Goal: Task Accomplishment & Management: Complete application form

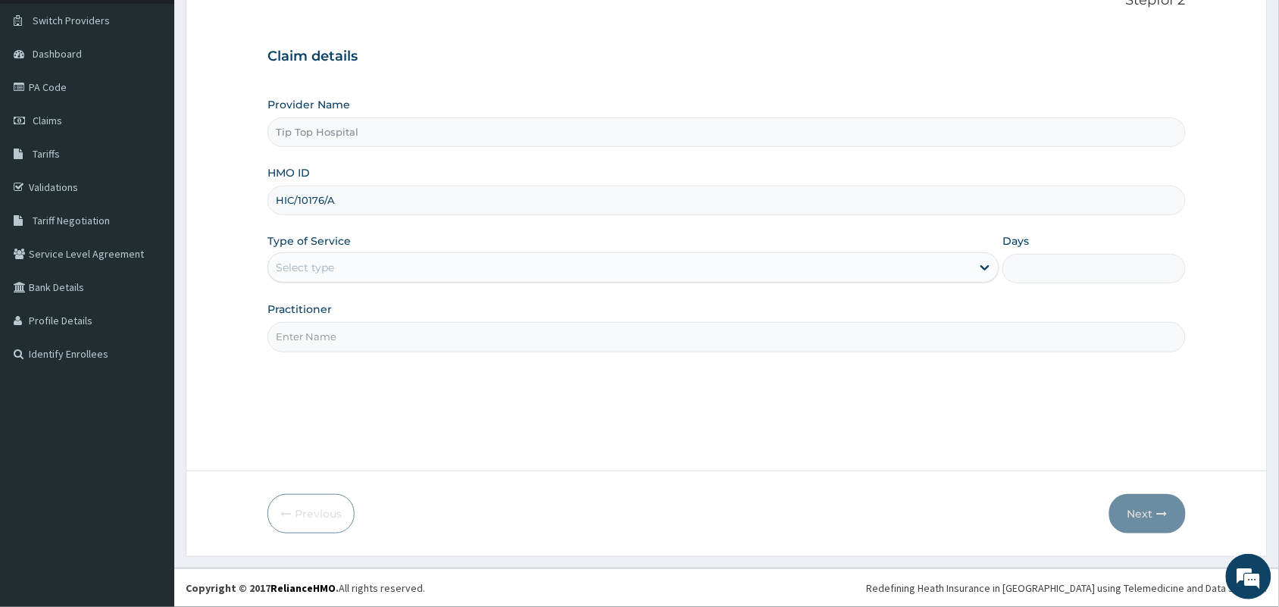
type input "HIC/10176/A"
click at [589, 266] on div "Select type" at bounding box center [619, 267] width 703 height 24
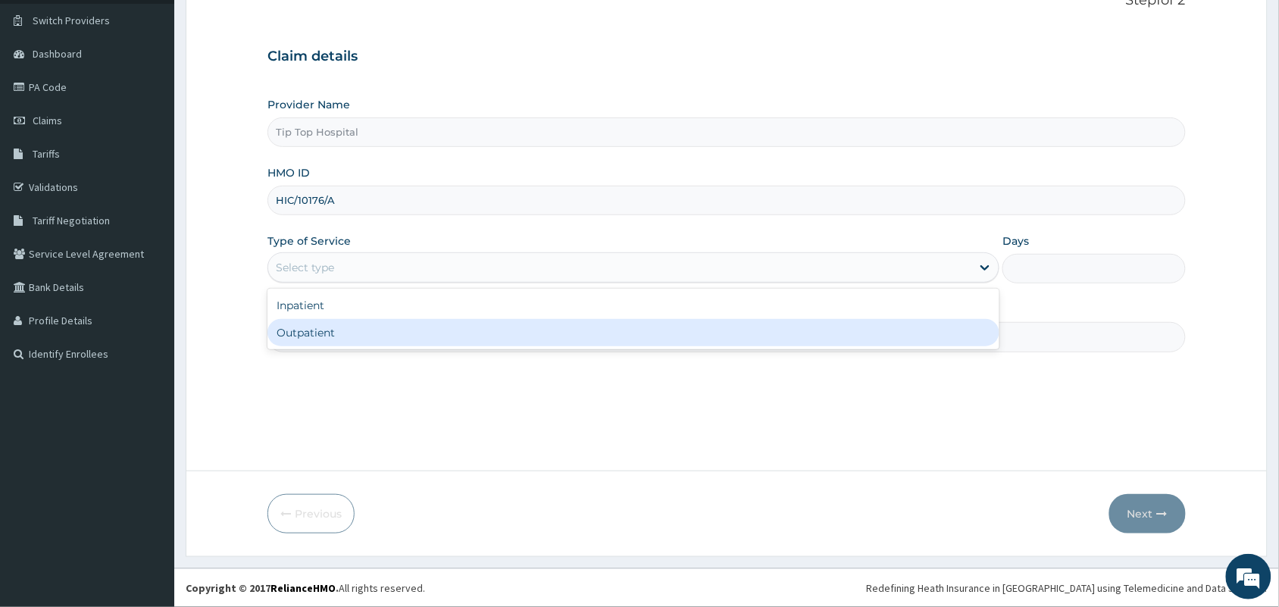
click at [474, 330] on div "Outpatient" at bounding box center [634, 332] width 732 height 27
type input "1"
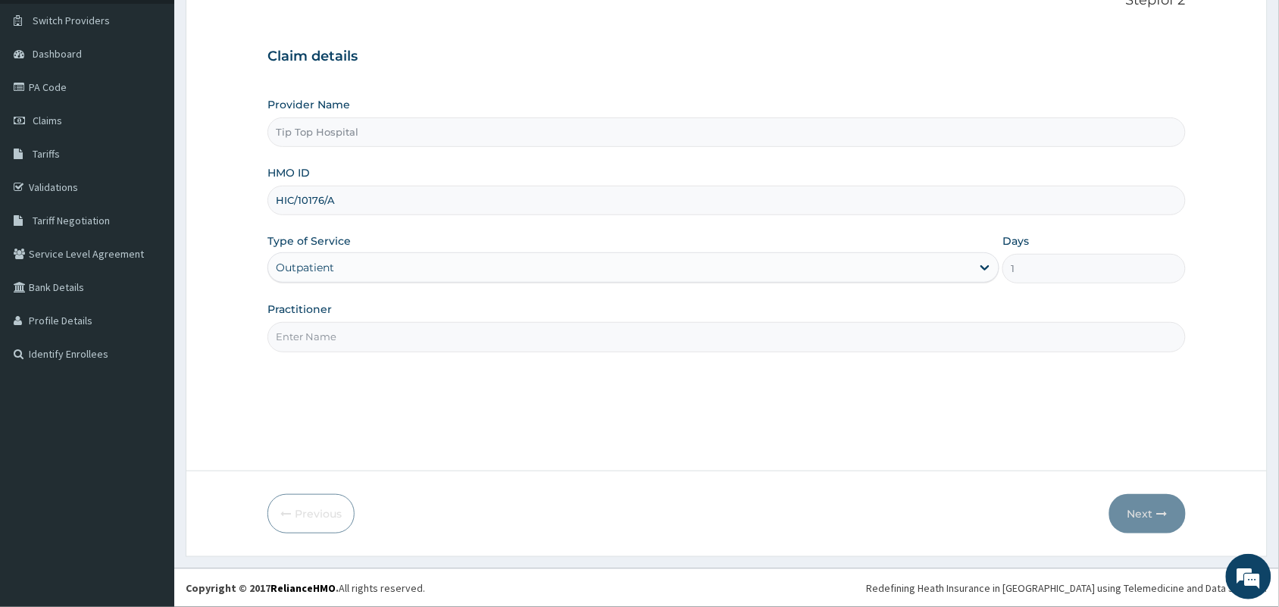
click at [474, 330] on input "Practitioner" at bounding box center [727, 337] width 919 height 30
type input "DR"
click at [1131, 510] on button "Next" at bounding box center [1148, 513] width 77 height 39
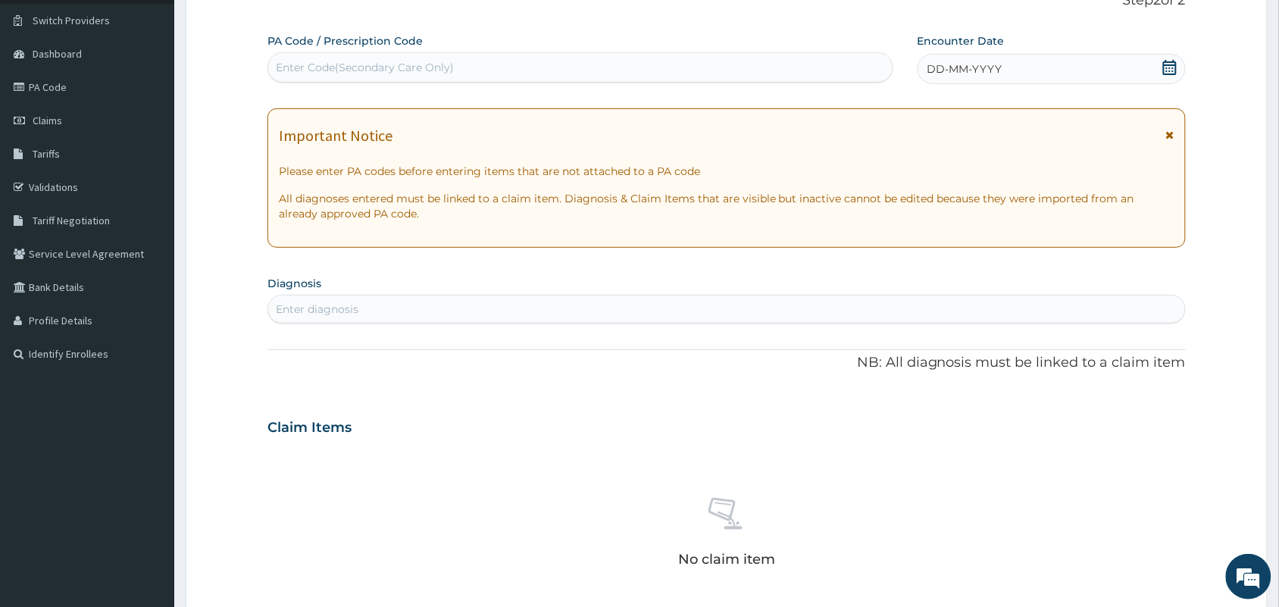
click at [593, 72] on div "Enter Code(Secondary Care Only)" at bounding box center [580, 67] width 625 height 24
paste input "PA/DE07E5"
type input "PA/DE07E5"
click at [593, 72] on div "Enter Code(Secondary Care Only)" at bounding box center [580, 67] width 625 height 24
paste input "PA/DE07E5"
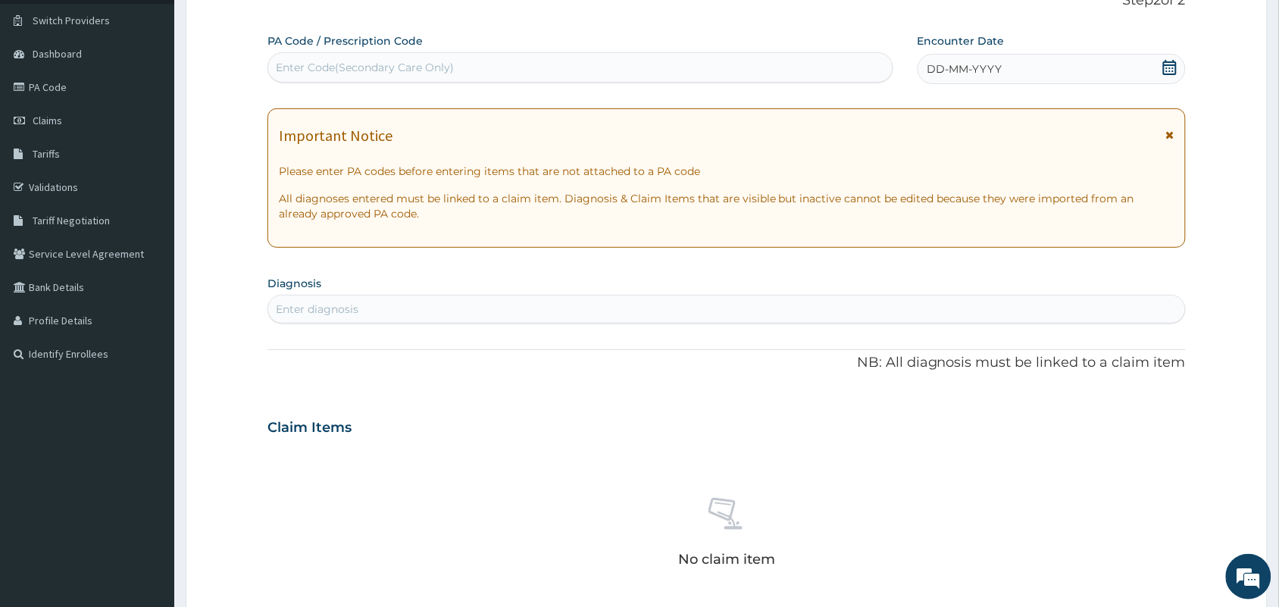
type input "PA/DE07E5"
click at [700, 61] on div "Enter Code(Secondary Care Only)" at bounding box center [580, 67] width 625 height 24
paste input "PA/DE07E5"
type input "PA/DE07E5"
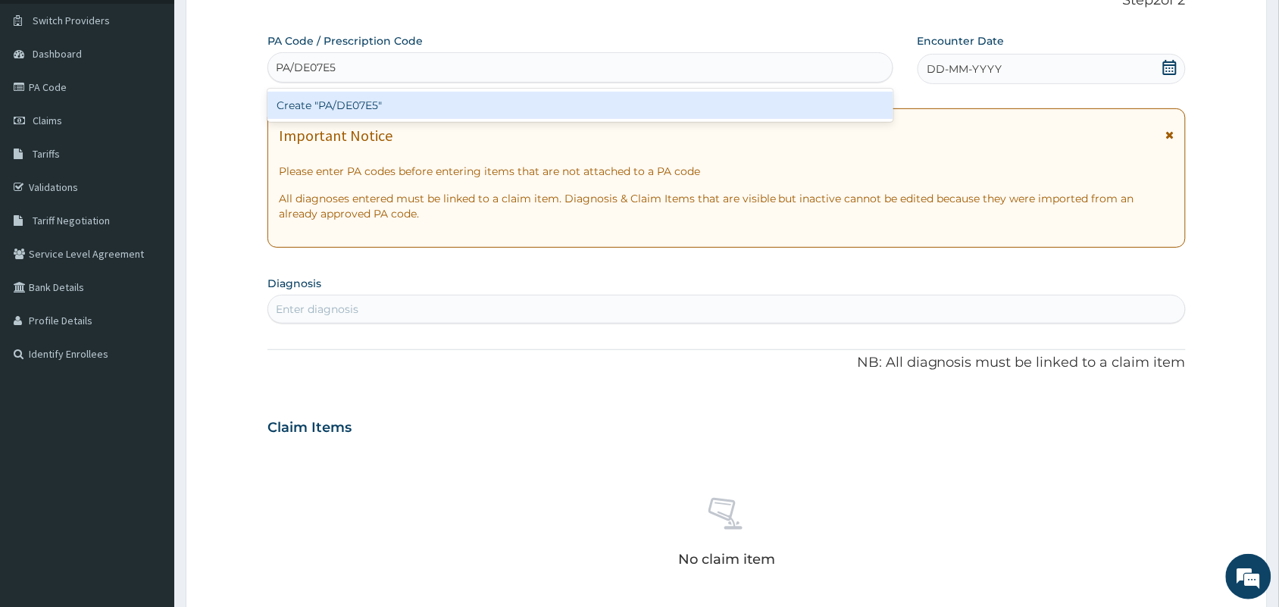
click at [580, 108] on div "Create "PA/DE07E5"" at bounding box center [581, 105] width 626 height 27
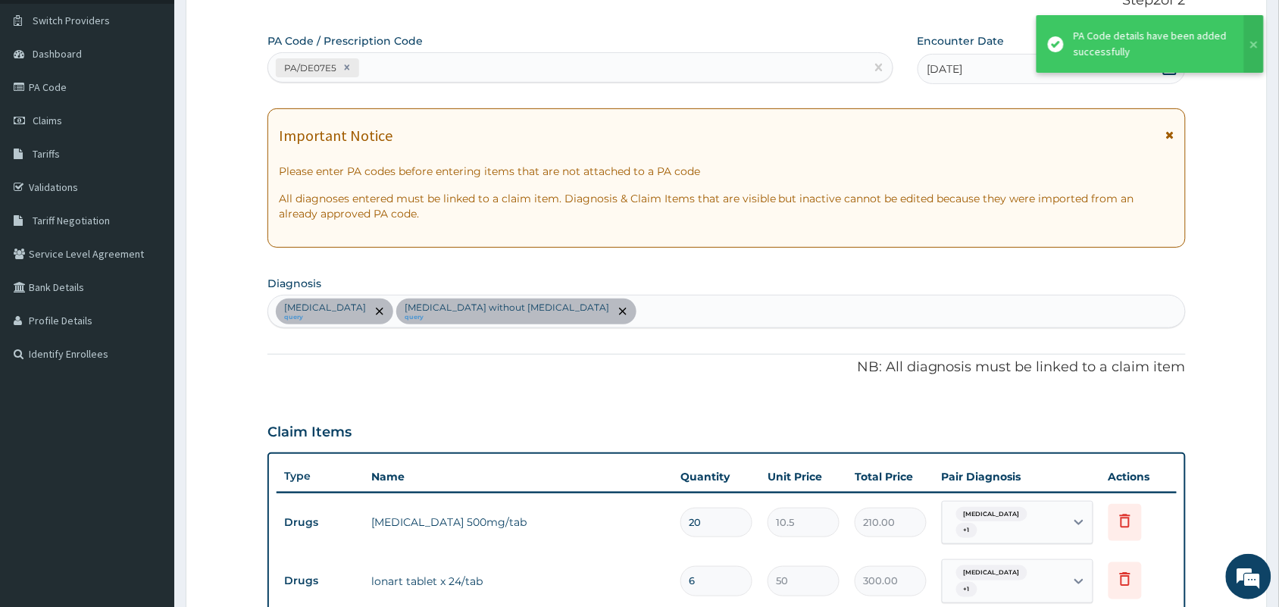
scroll to position [903, 0]
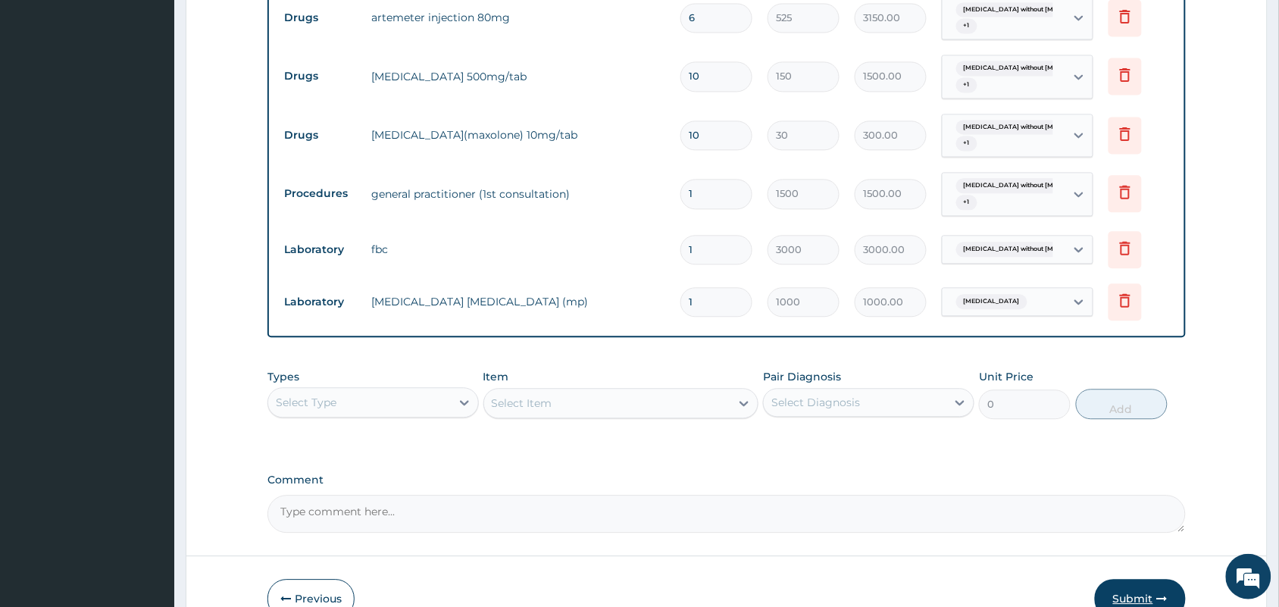
click at [1138, 600] on button "Submit" at bounding box center [1140, 598] width 91 height 39
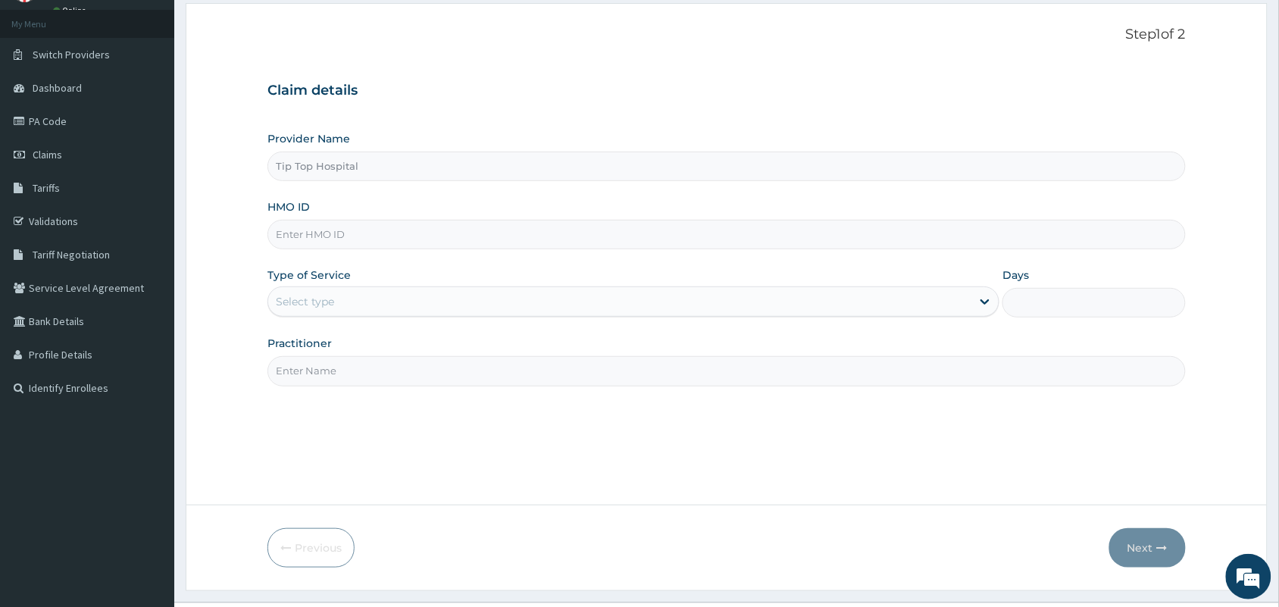
scroll to position [91, 0]
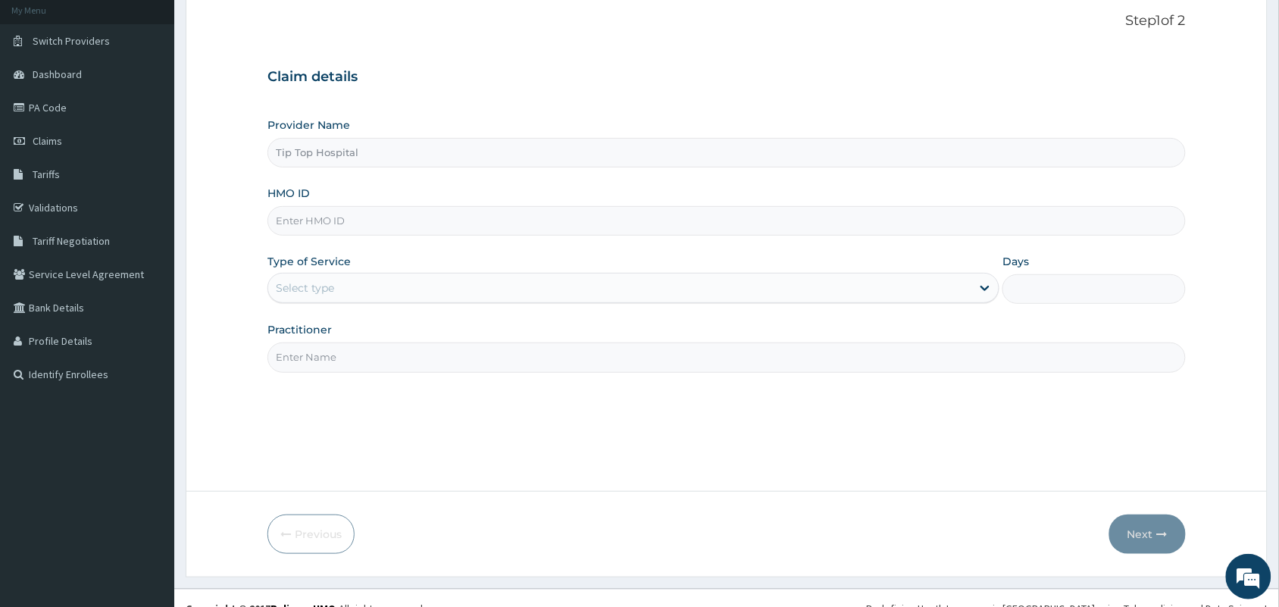
click at [554, 218] on input "HMO ID" at bounding box center [727, 221] width 919 height 30
type input "HIC/10176/A"
click at [502, 290] on div "Select type" at bounding box center [619, 288] width 703 height 24
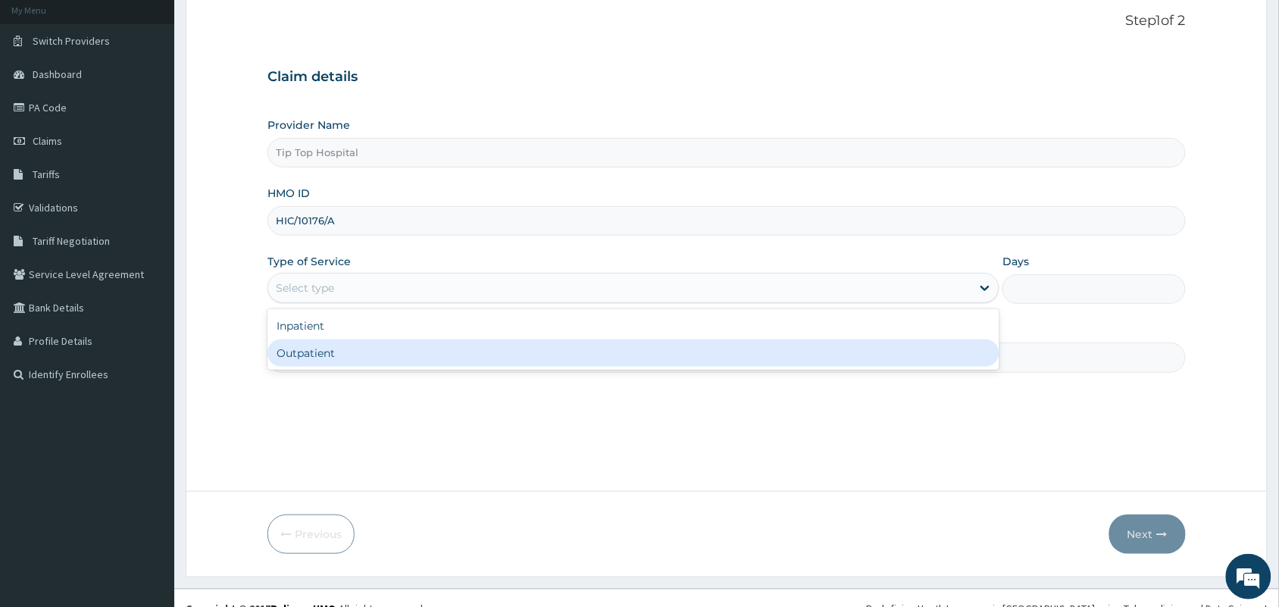
click at [451, 350] on div "Outpatient" at bounding box center [634, 353] width 732 height 27
type input "1"
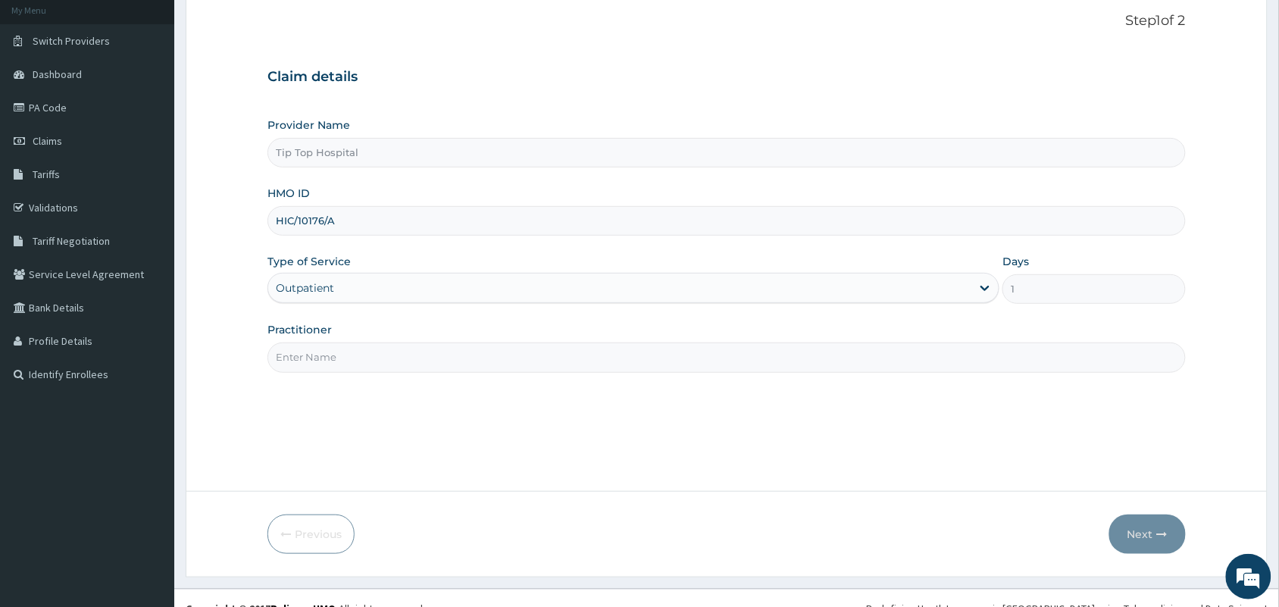
click at [428, 369] on input "Practitioner" at bounding box center [727, 358] width 919 height 30
type input "DR"
click at [1133, 527] on button "Next" at bounding box center [1148, 534] width 77 height 39
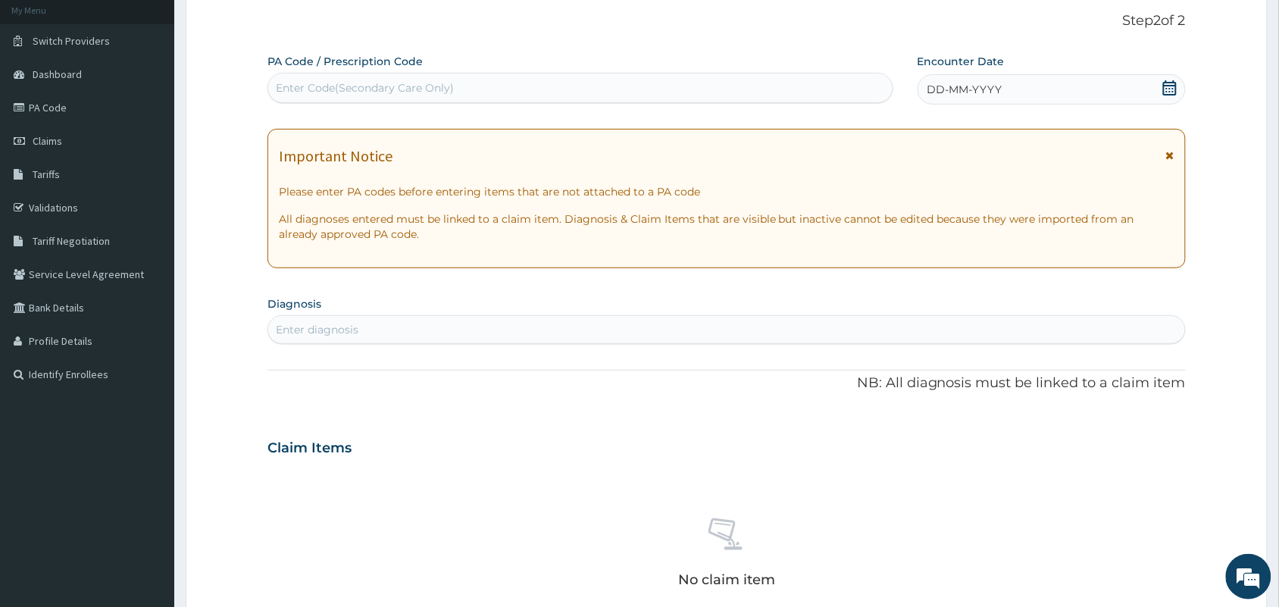
click at [547, 91] on div "Enter Code(Secondary Care Only)" at bounding box center [580, 88] width 625 height 24
paste input "PA/27F46B"
type input "PA/27F46B"
click at [547, 91] on div "Enter Code(Secondary Care Only)" at bounding box center [580, 88] width 625 height 24
paste input "PA/27F46B"
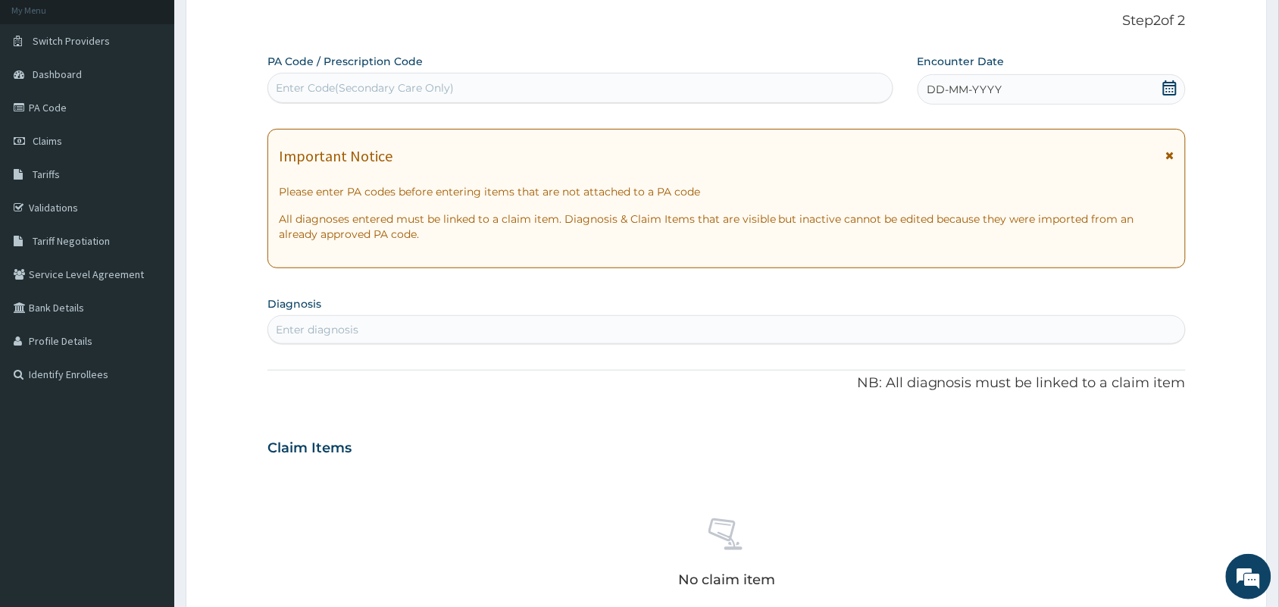
type input "PA/27F46B"
click at [547, 91] on div "Enter Code(Secondary Care Only) PA/27F46B" at bounding box center [580, 88] width 625 height 24
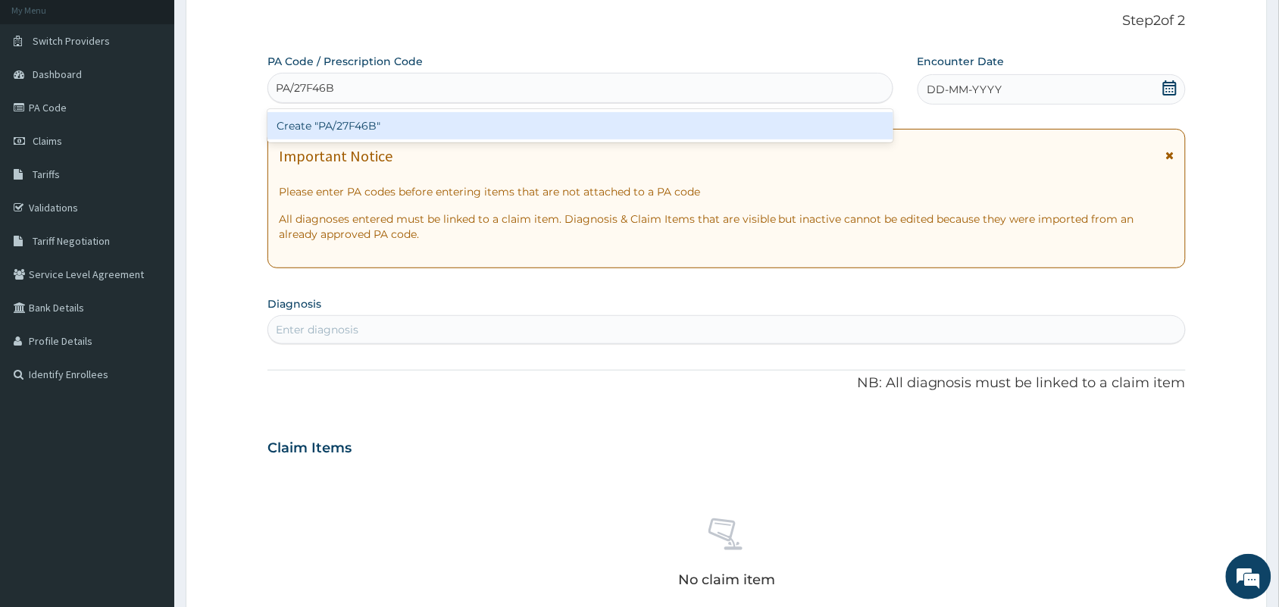
click at [495, 127] on div "Create "PA/27F46B"" at bounding box center [581, 125] width 626 height 27
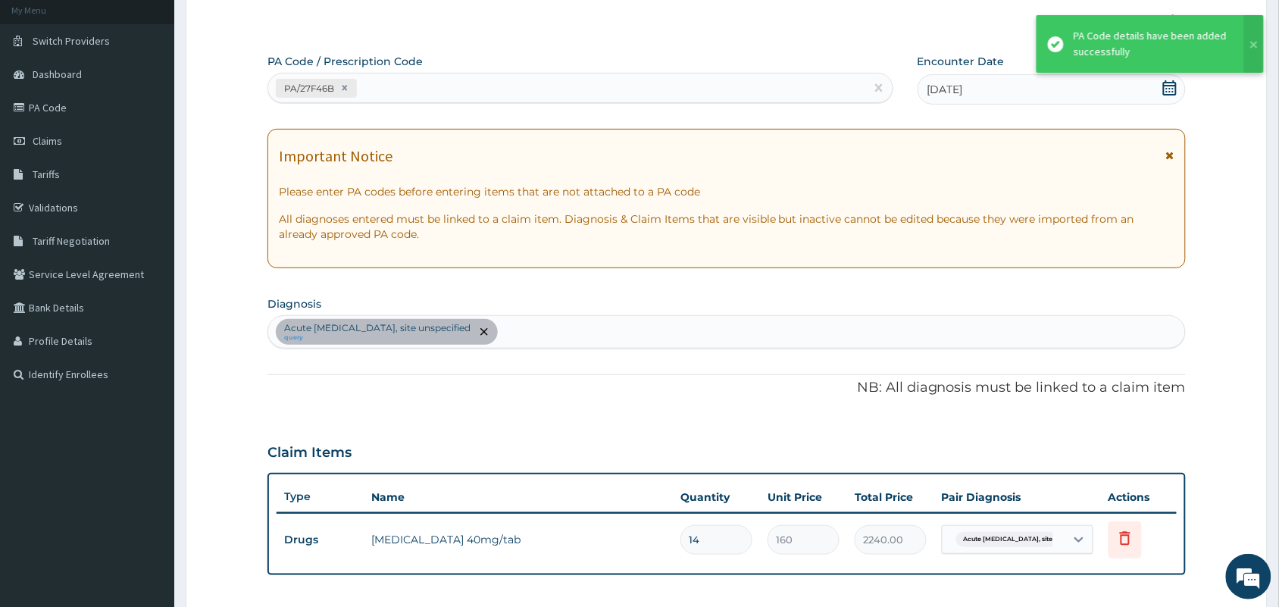
scroll to position [413, 0]
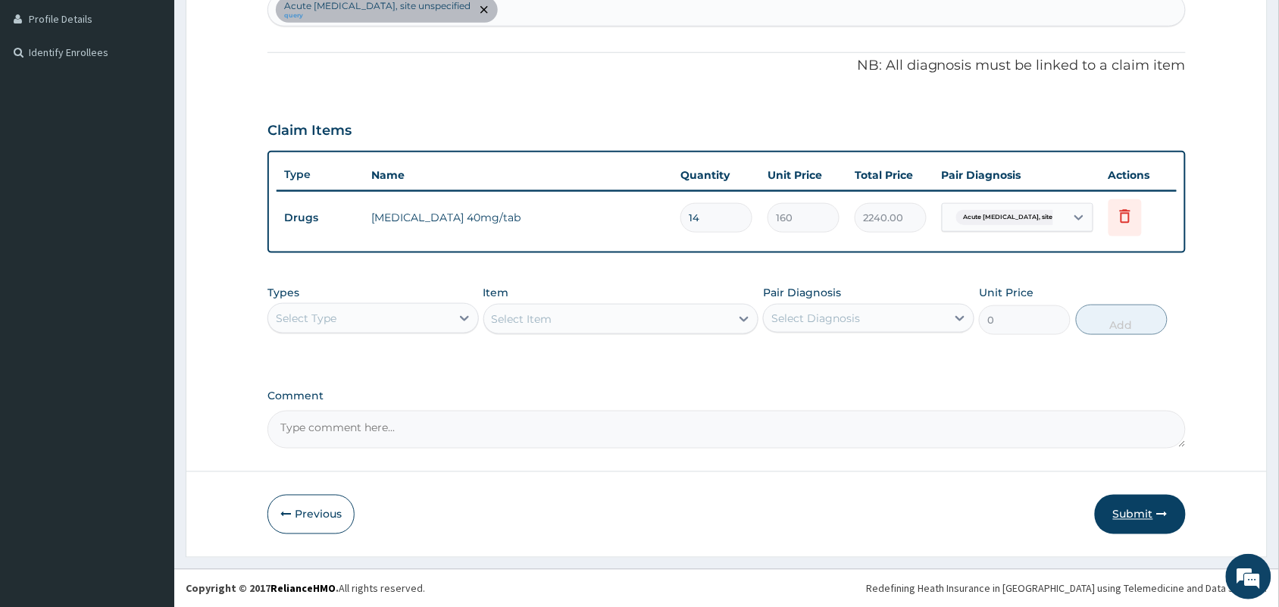
click at [1135, 509] on button "Submit" at bounding box center [1140, 514] width 91 height 39
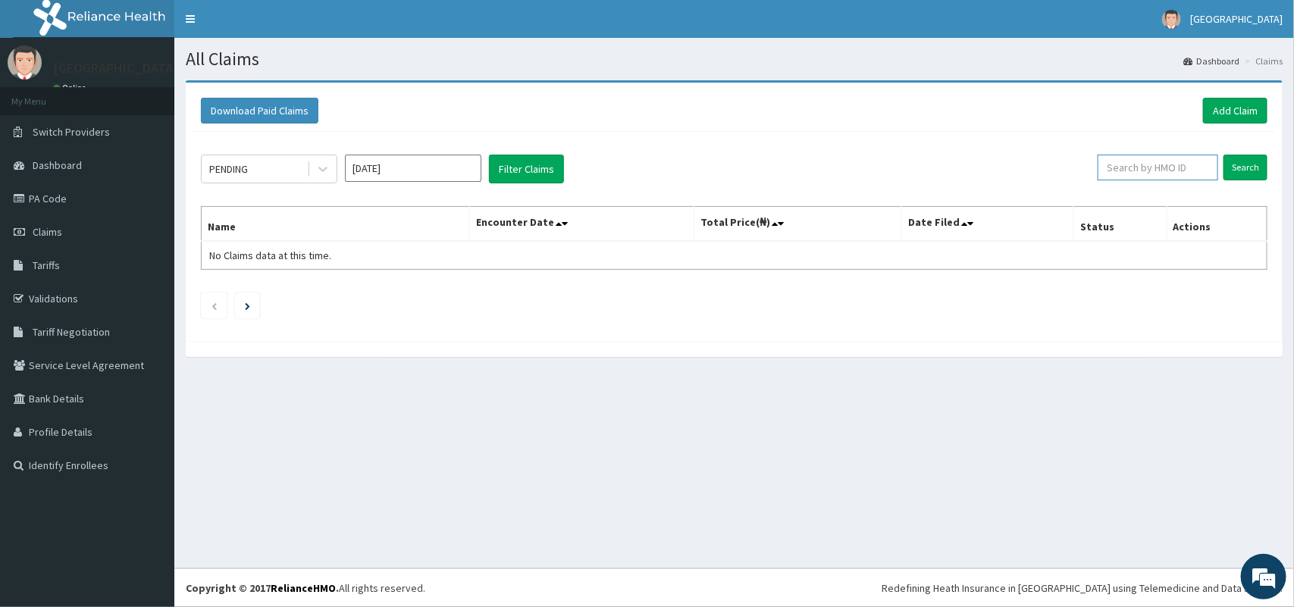
click at [1156, 165] on input "text" at bounding box center [1157, 168] width 121 height 26
type input "HIC/10176/A"
click at [1244, 164] on input "Search" at bounding box center [1245, 168] width 44 height 26
